Goal: Transaction & Acquisition: Download file/media

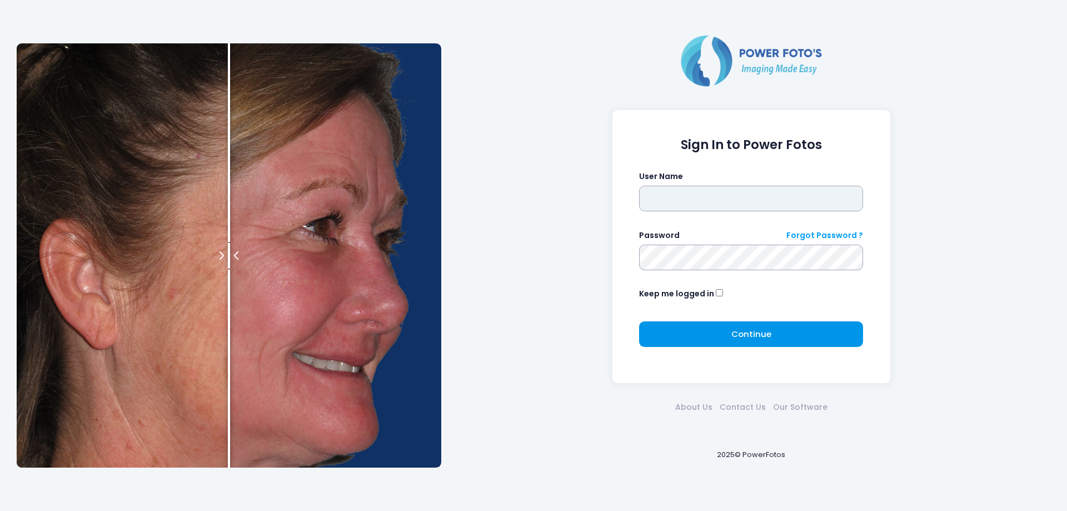
type input "*******"
click at [802, 336] on button "Continue Please wait..." at bounding box center [751, 334] width 224 height 26
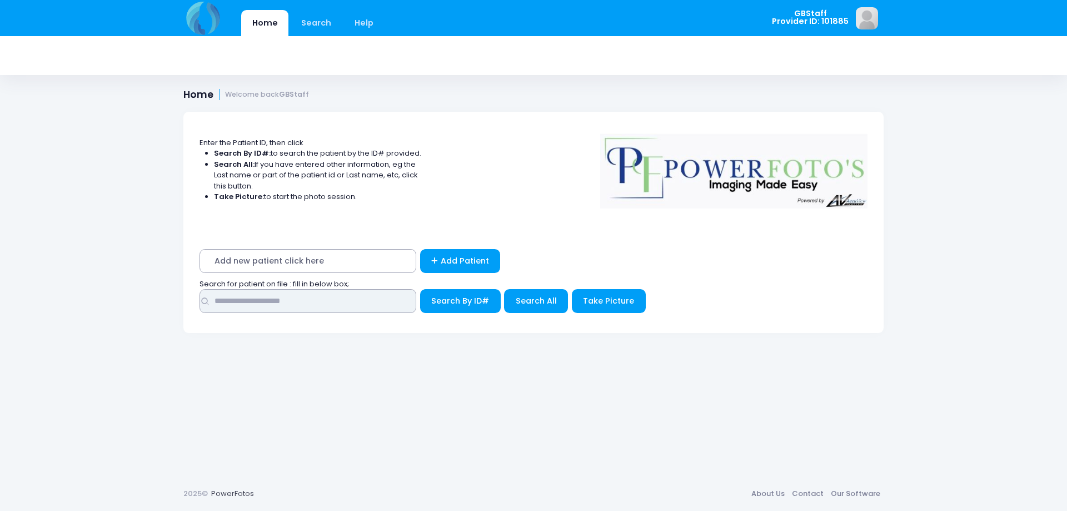
click at [307, 307] on input "text" at bounding box center [308, 301] width 217 height 24
type input "*****"
click at [420, 289] on button "Search By ID#" at bounding box center [460, 301] width 81 height 24
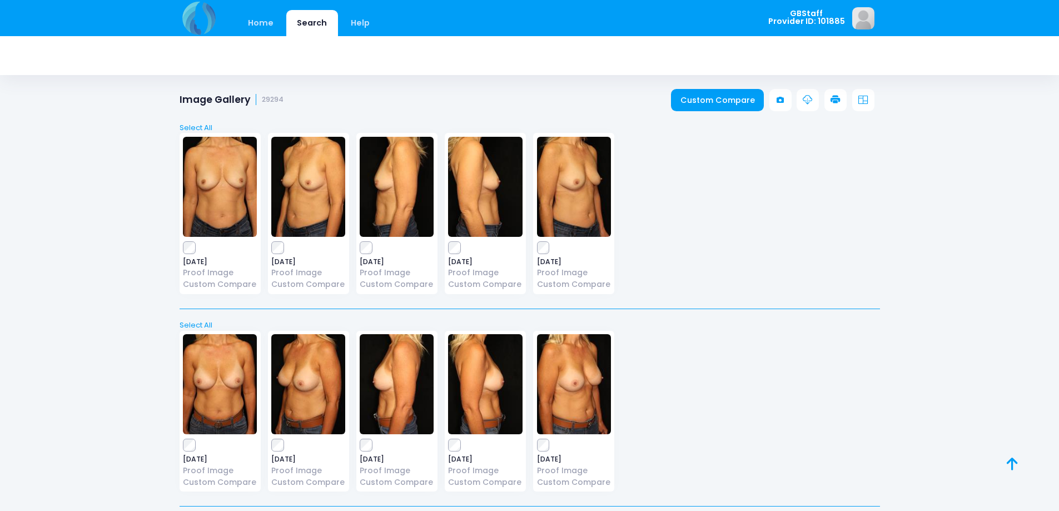
click at [837, 100] on icon at bounding box center [836, 100] width 10 height 10
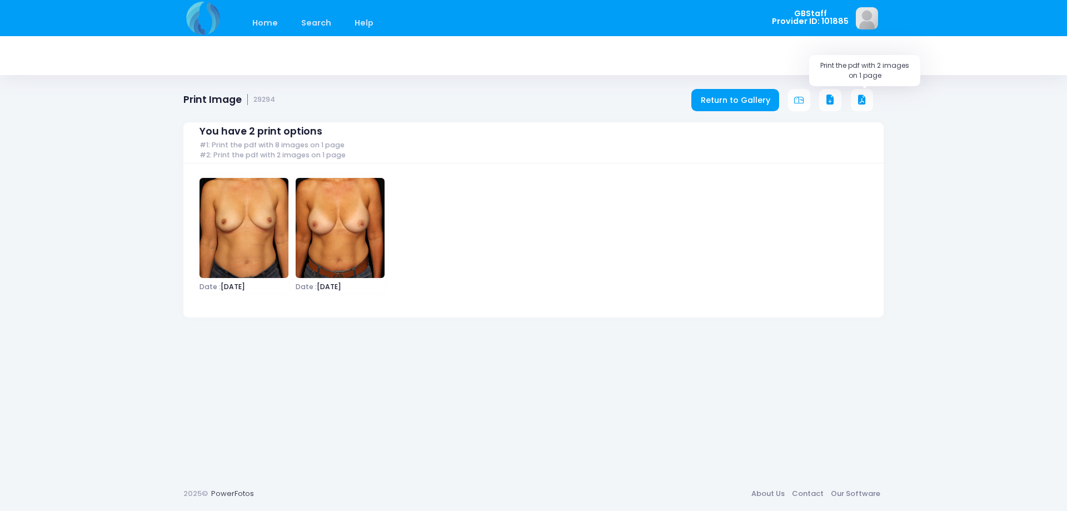
click at [862, 102] on icon at bounding box center [862, 100] width 10 height 10
click at [736, 95] on link "Return to Gallery" at bounding box center [736, 100] width 88 height 22
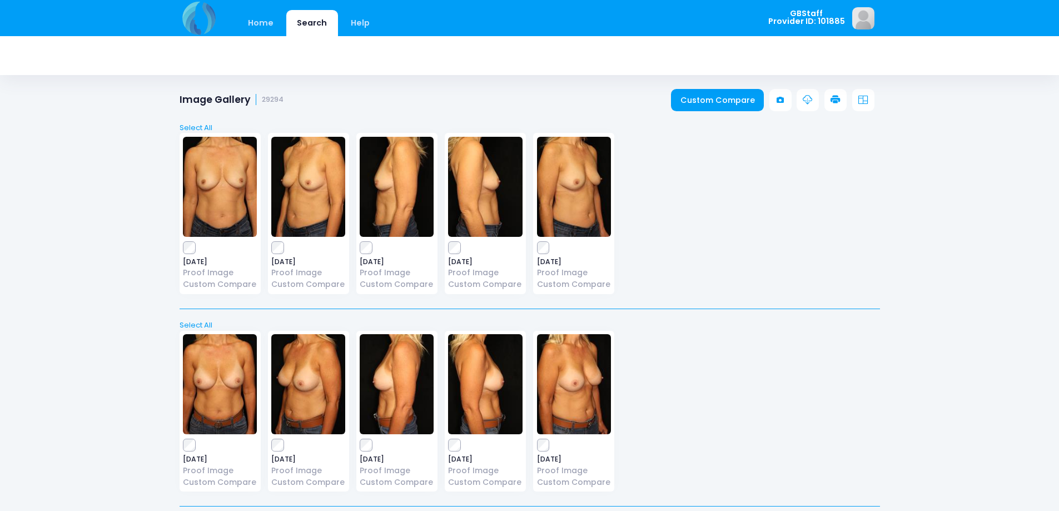
click at [839, 103] on icon at bounding box center [836, 100] width 10 height 10
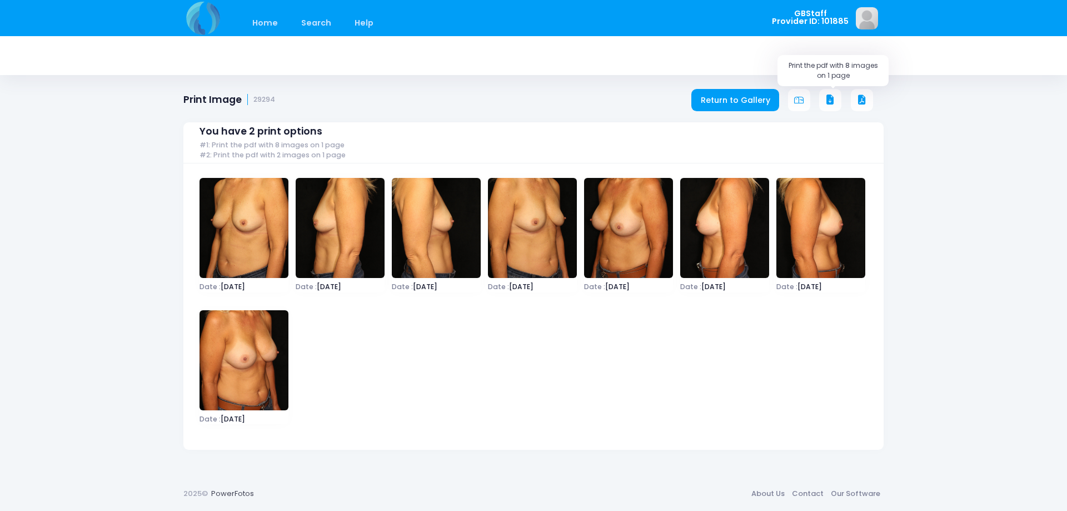
click at [834, 103] on icon at bounding box center [831, 100] width 10 height 10
click at [267, 23] on link "Home" at bounding box center [264, 23] width 47 height 26
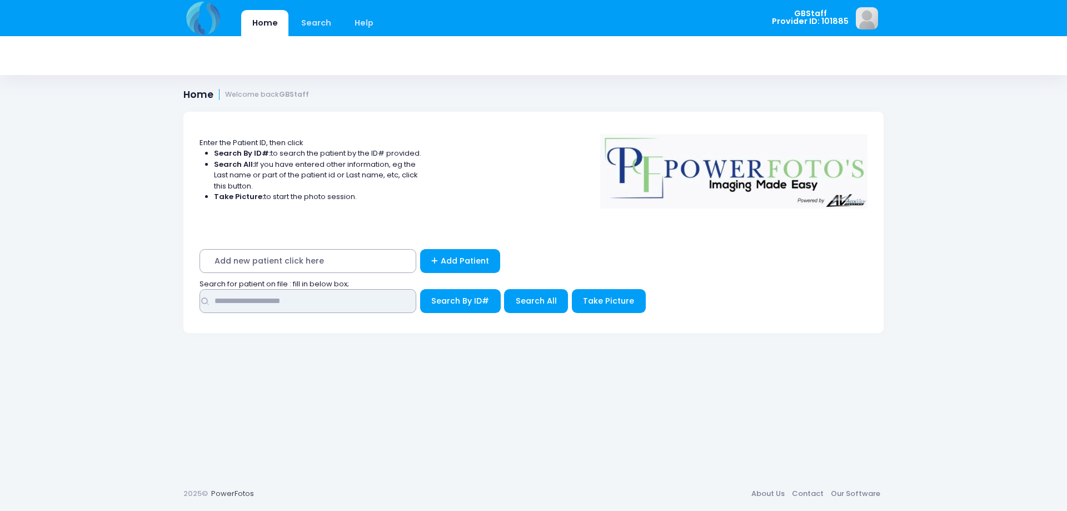
click at [317, 304] on input "text" at bounding box center [308, 301] width 217 height 24
type input "*****"
click at [444, 291] on button "Search By ID#" at bounding box center [460, 301] width 81 height 24
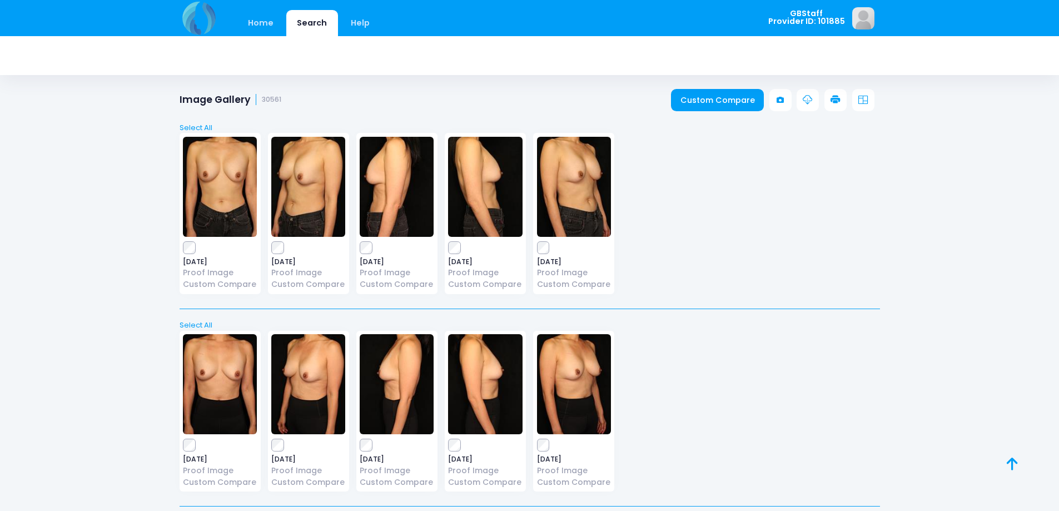
click at [847, 98] on div "Custom Compare" at bounding box center [775, 100] width 208 height 22
click at [831, 101] on icon at bounding box center [836, 100] width 10 height 10
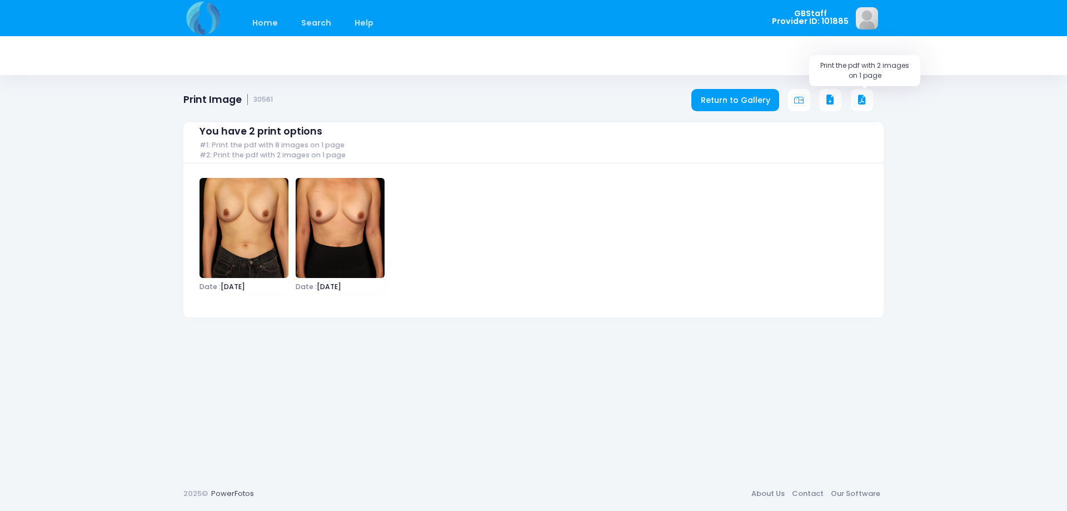
click at [862, 97] on icon at bounding box center [862, 100] width 10 height 10
click at [704, 111] on div "You have 2 print options #1: Print the pdf with 8 images on 1 page #2: Print th…" at bounding box center [533, 212] width 701 height 212
click at [718, 96] on link "Return to Gallery" at bounding box center [736, 100] width 88 height 22
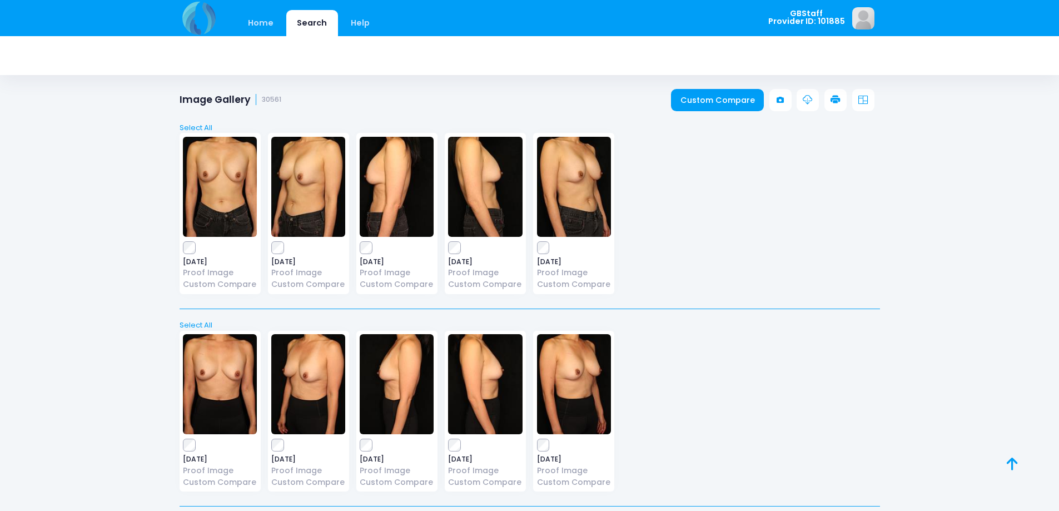
click at [284, 249] on label at bounding box center [308, 247] width 74 height 11
click at [359, 245] on div "[DATE] Proof Image Custom Compare" at bounding box center [396, 213] width 81 height 161
click at [835, 103] on icon at bounding box center [836, 100] width 10 height 10
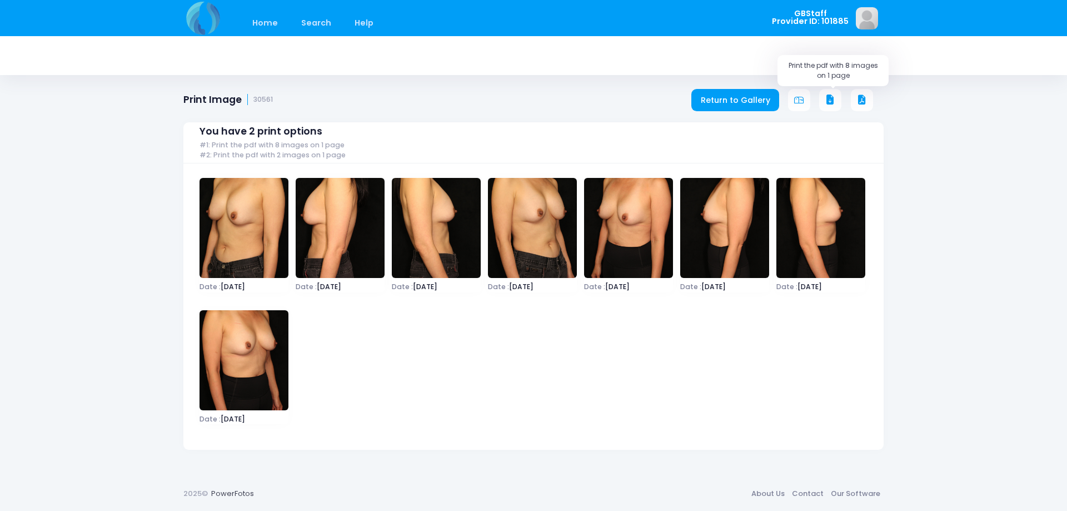
click at [829, 100] on icon at bounding box center [831, 100] width 10 height 10
click at [763, 103] on link "Return to Gallery" at bounding box center [736, 100] width 88 height 22
